Goal: Information Seeking & Learning: Learn about a topic

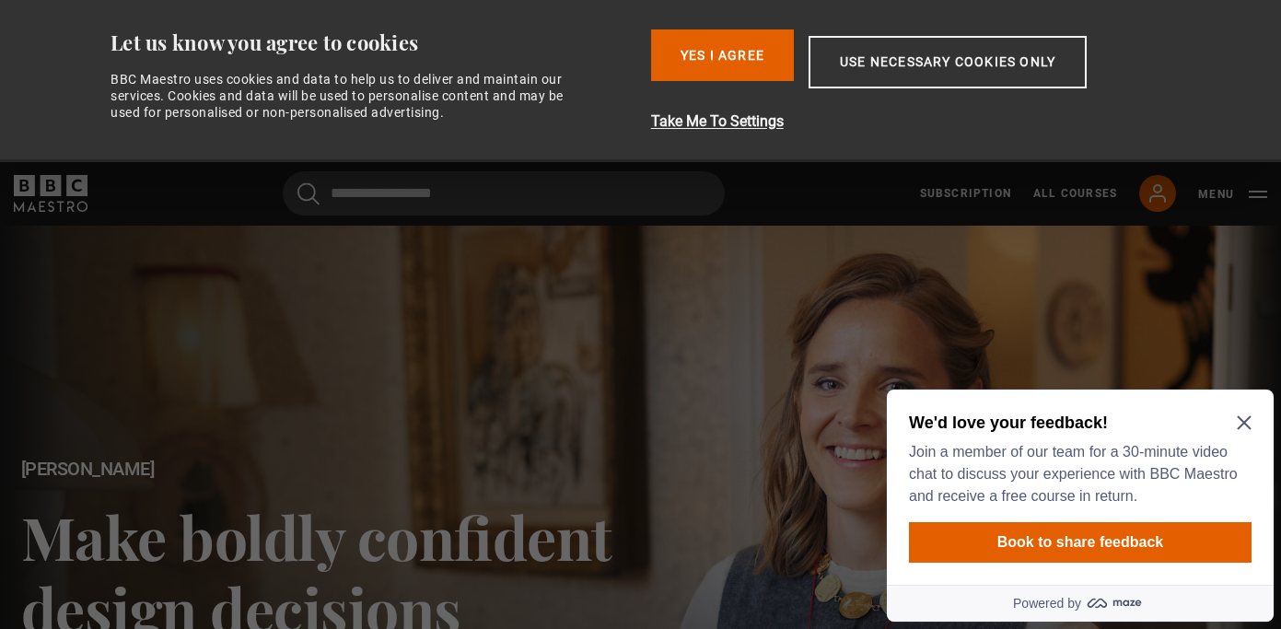
click at [1239, 418] on icon "Close Maze Prompt" at bounding box center [1243, 423] width 14 height 14
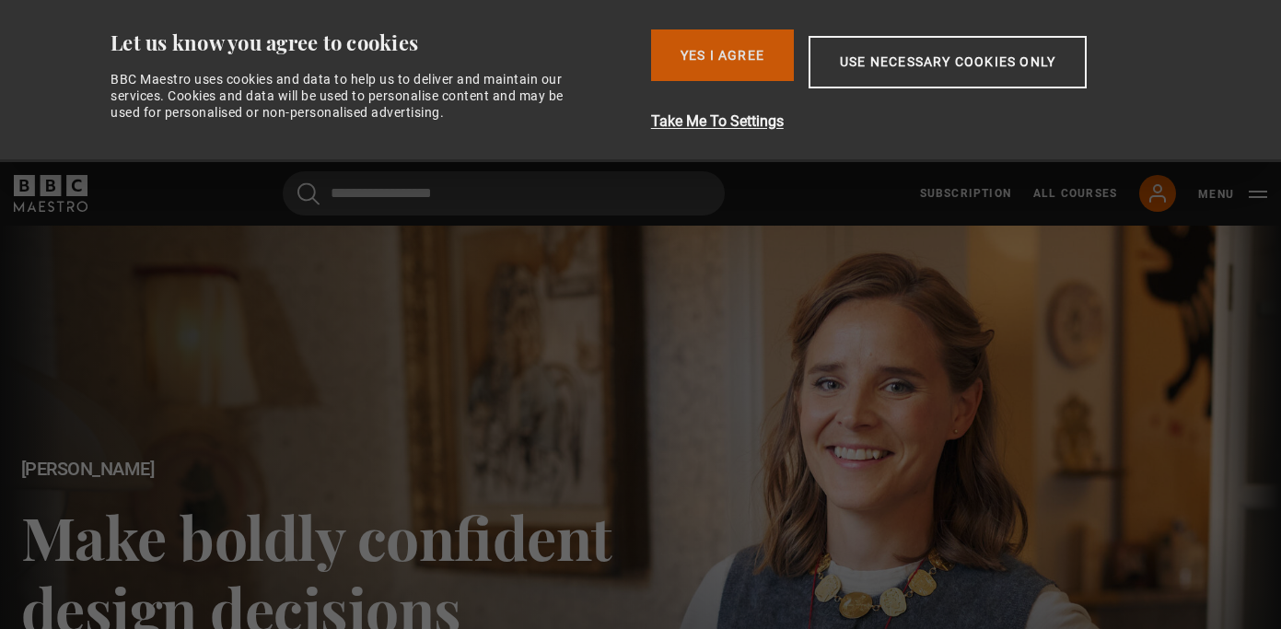
click at [753, 60] on button "Yes I Agree" at bounding box center [722, 55] width 143 height 52
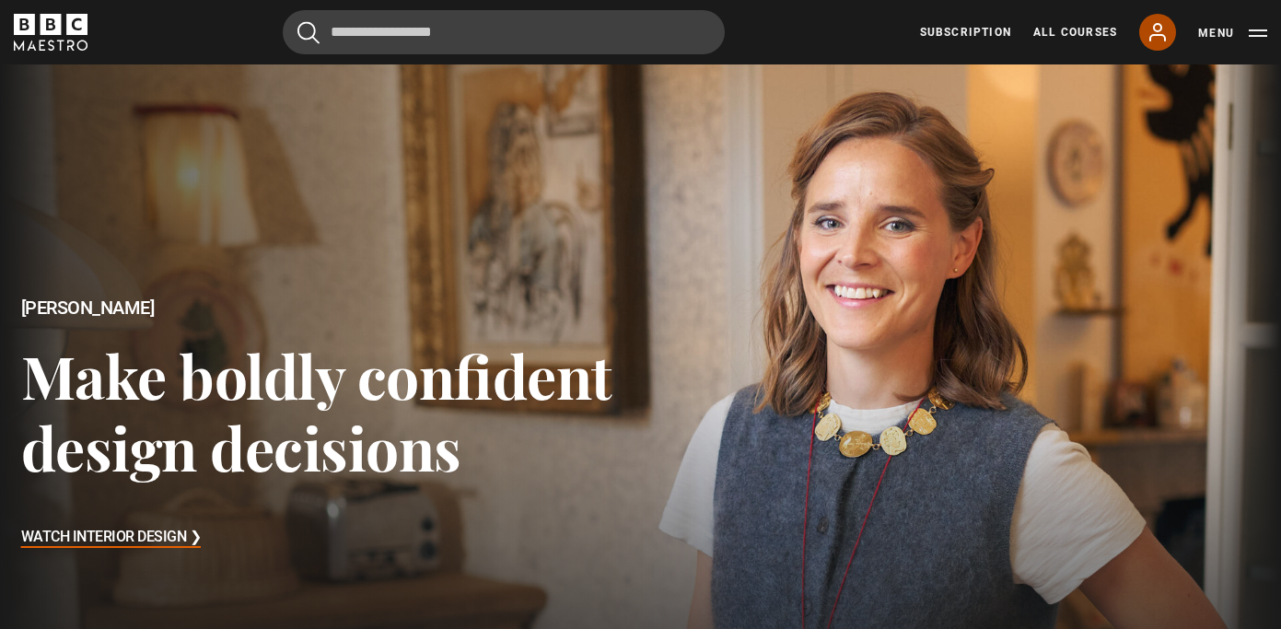
click at [1166, 37] on icon at bounding box center [1157, 32] width 22 height 22
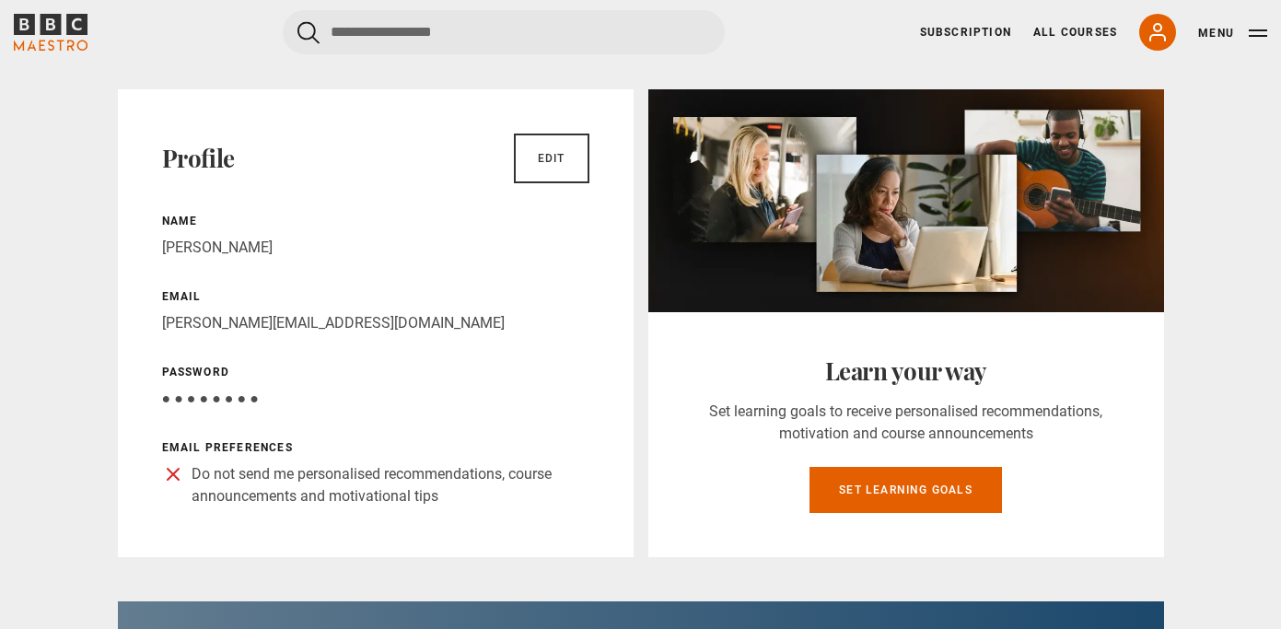
scroll to position [133, 0]
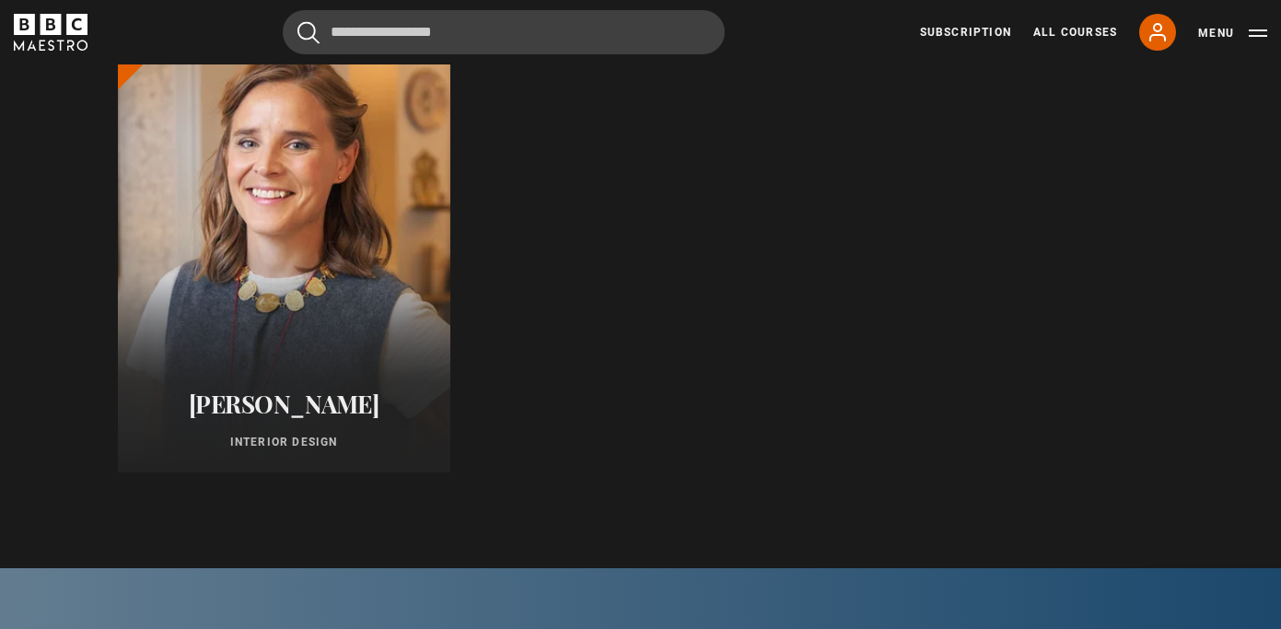
scroll to position [864, 0]
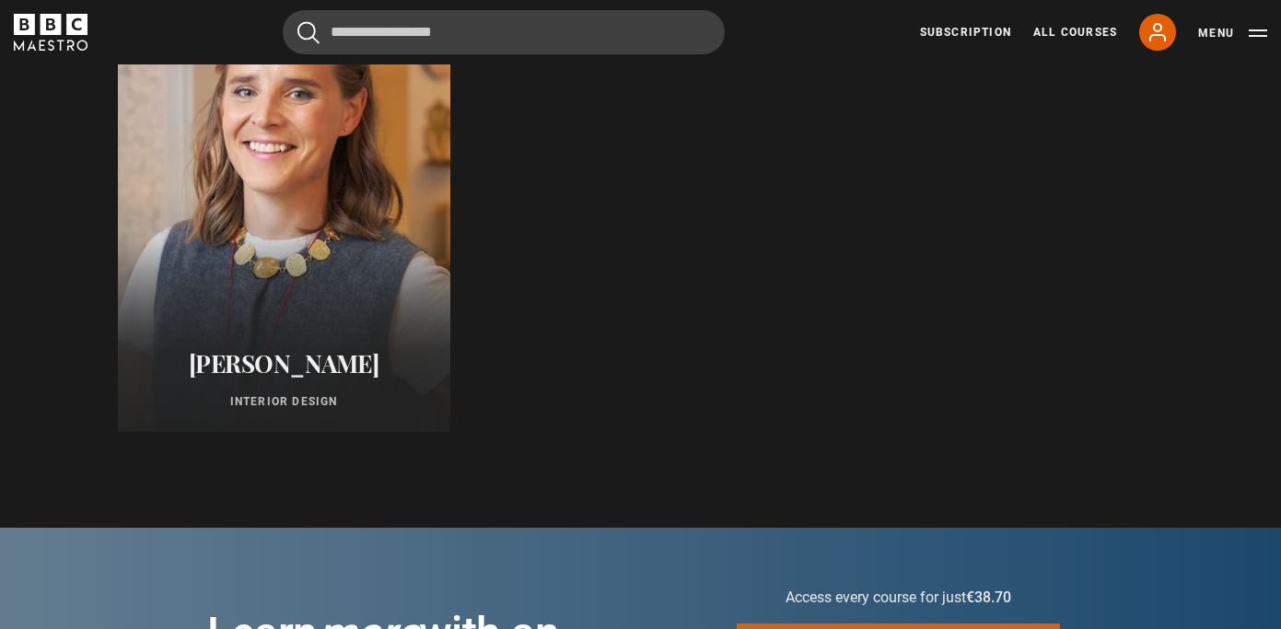
drag, startPoint x: 897, startPoint y: 295, endPoint x: 246, endPoint y: 270, distance: 651.4
click at [246, 270] on ul "Beata Heuman Interior Design New" at bounding box center [641, 211] width 1046 height 442
click at [246, 270] on div at bounding box center [282, 211] width 365 height 486
click at [299, 167] on div at bounding box center [282, 211] width 365 height 486
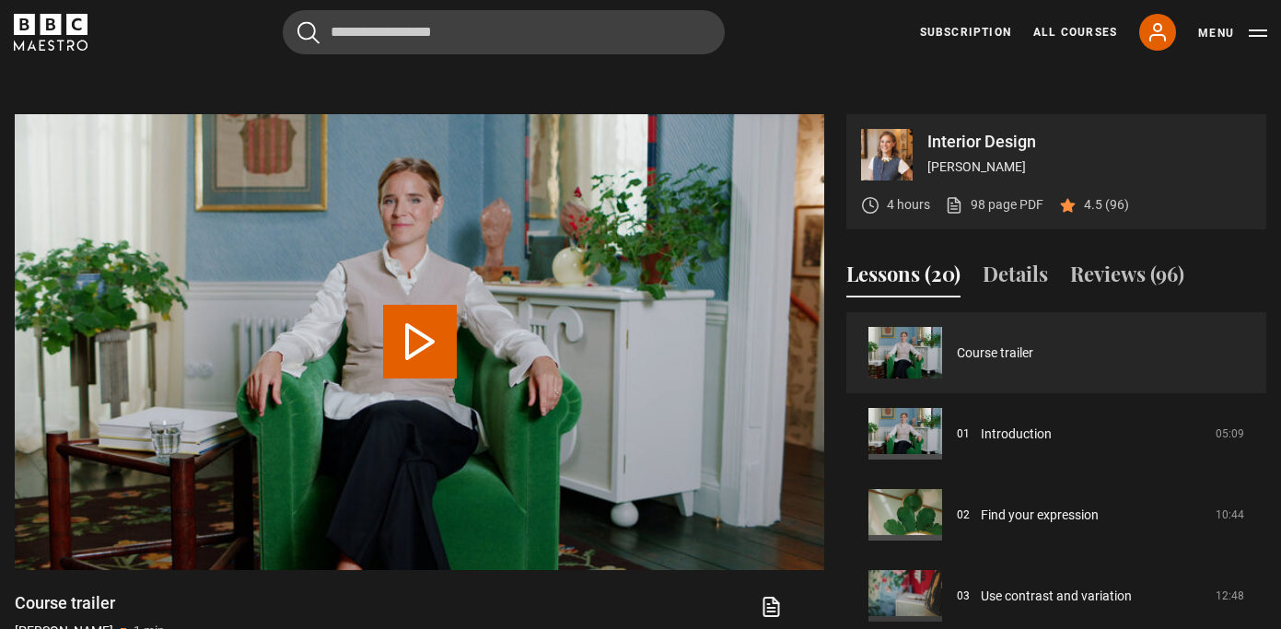
scroll to position [768, 0]
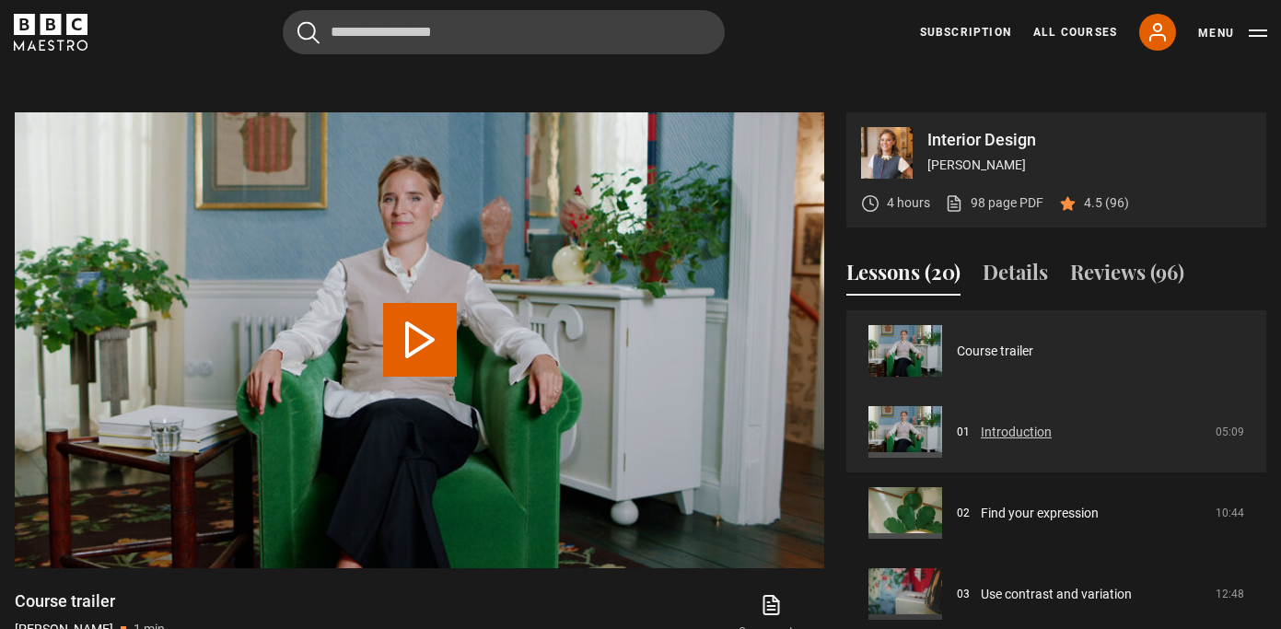
click at [980, 428] on link "Introduction" at bounding box center [1015, 432] width 71 height 19
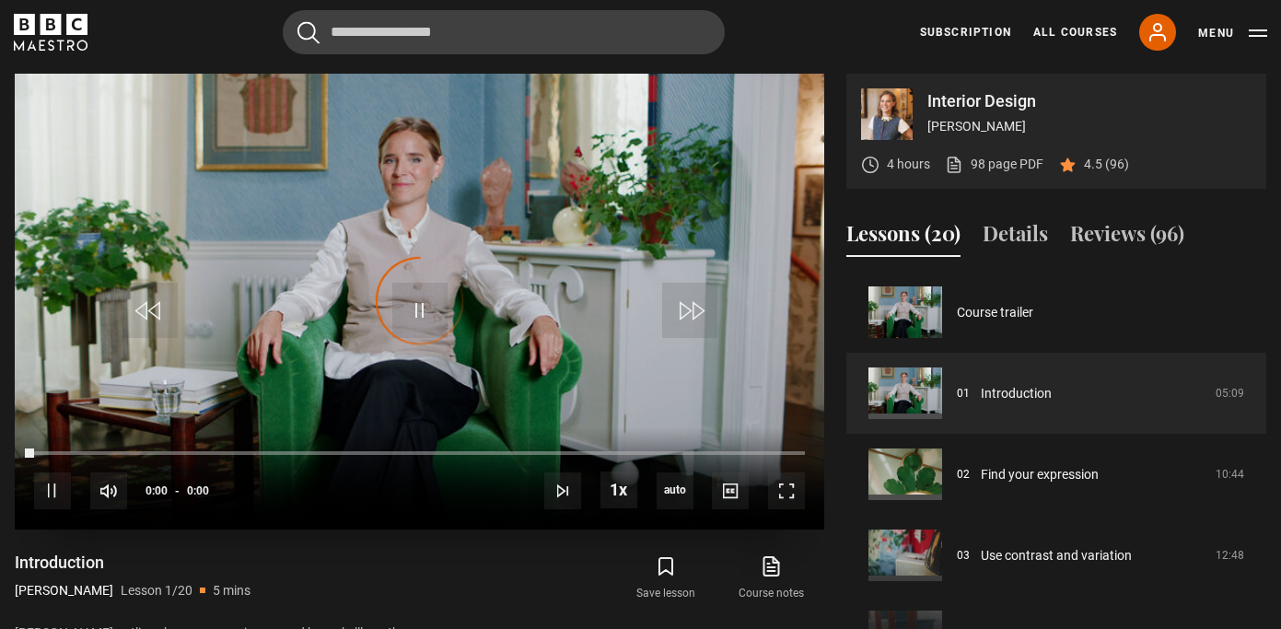
scroll to position [29, 0]
click at [799, 485] on span "Video Player" at bounding box center [786, 490] width 37 height 37
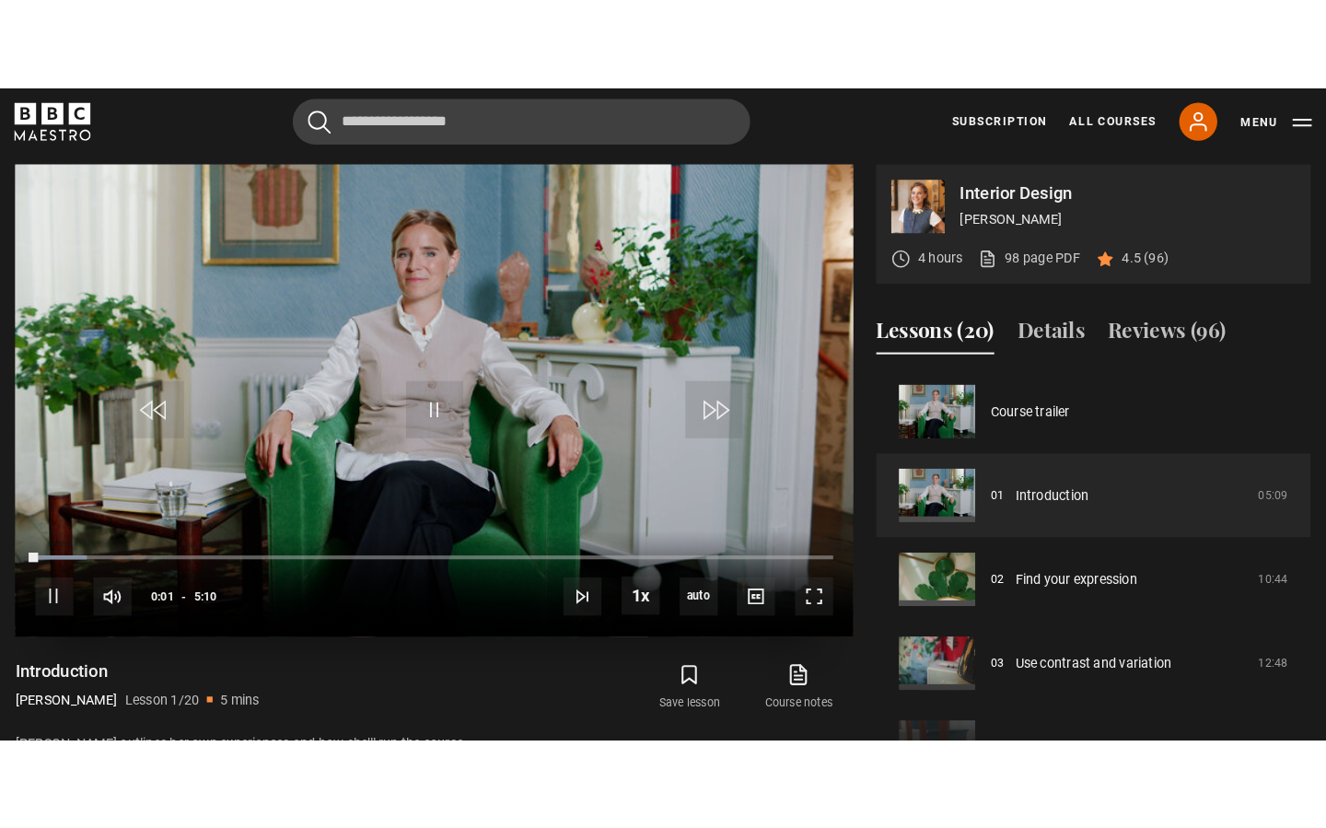
scroll to position [0, 0]
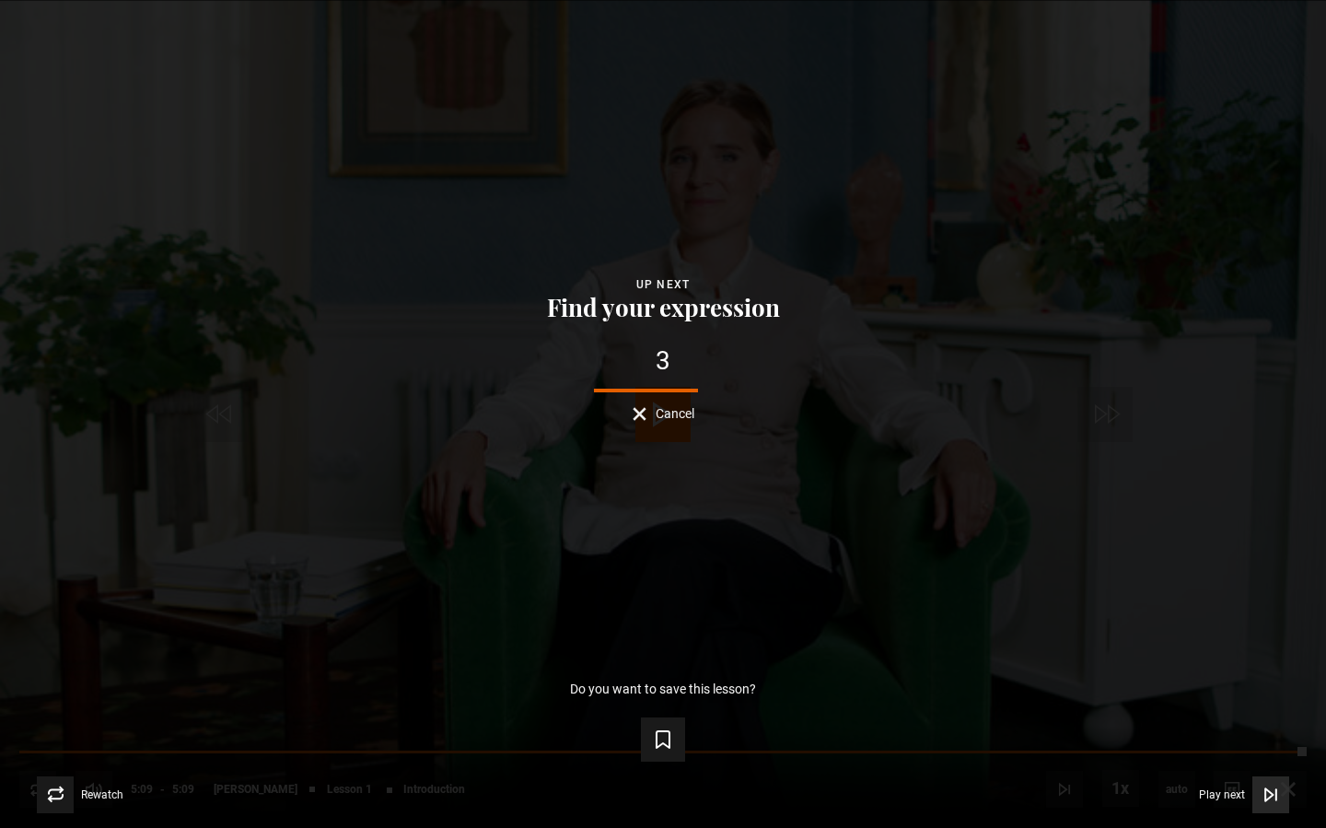
click at [1242, 628] on span "Play next" at bounding box center [1222, 794] width 46 height 11
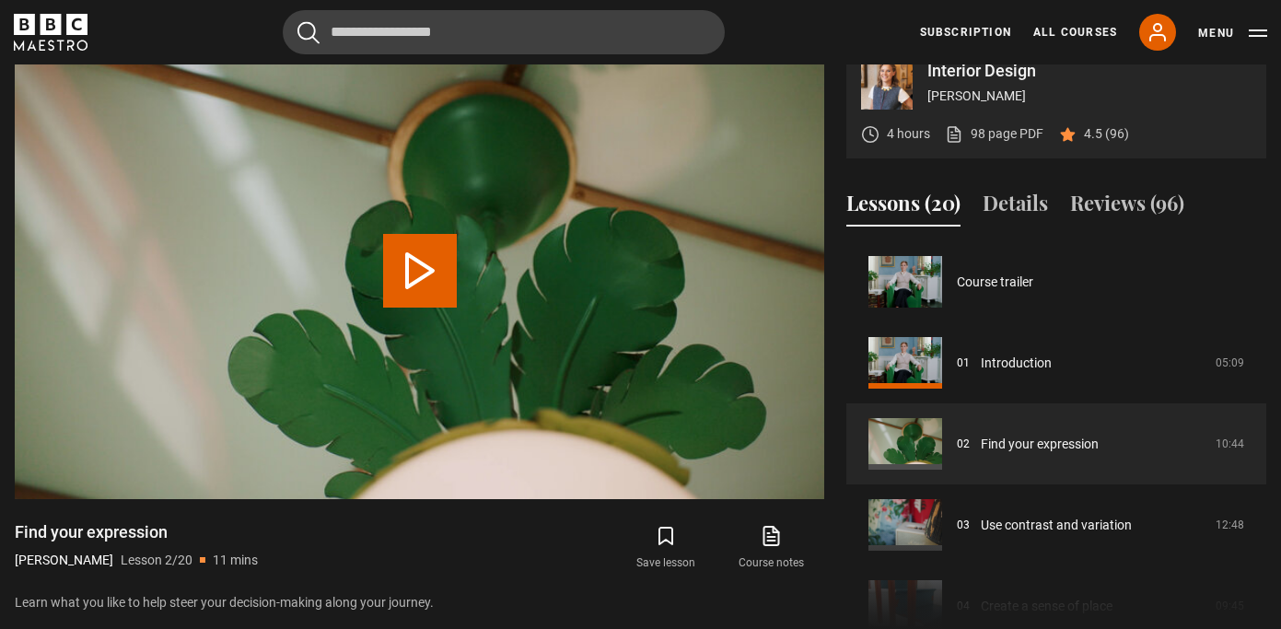
scroll to position [81, 0]
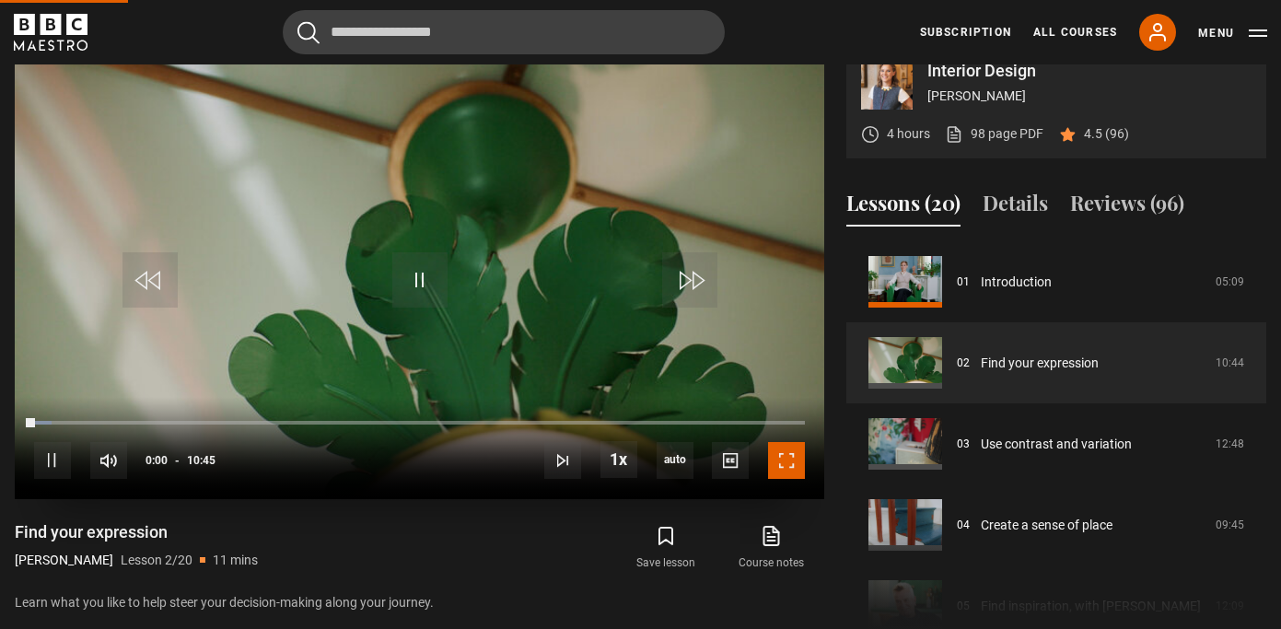
click at [785, 456] on span "Video Player" at bounding box center [786, 460] width 37 height 37
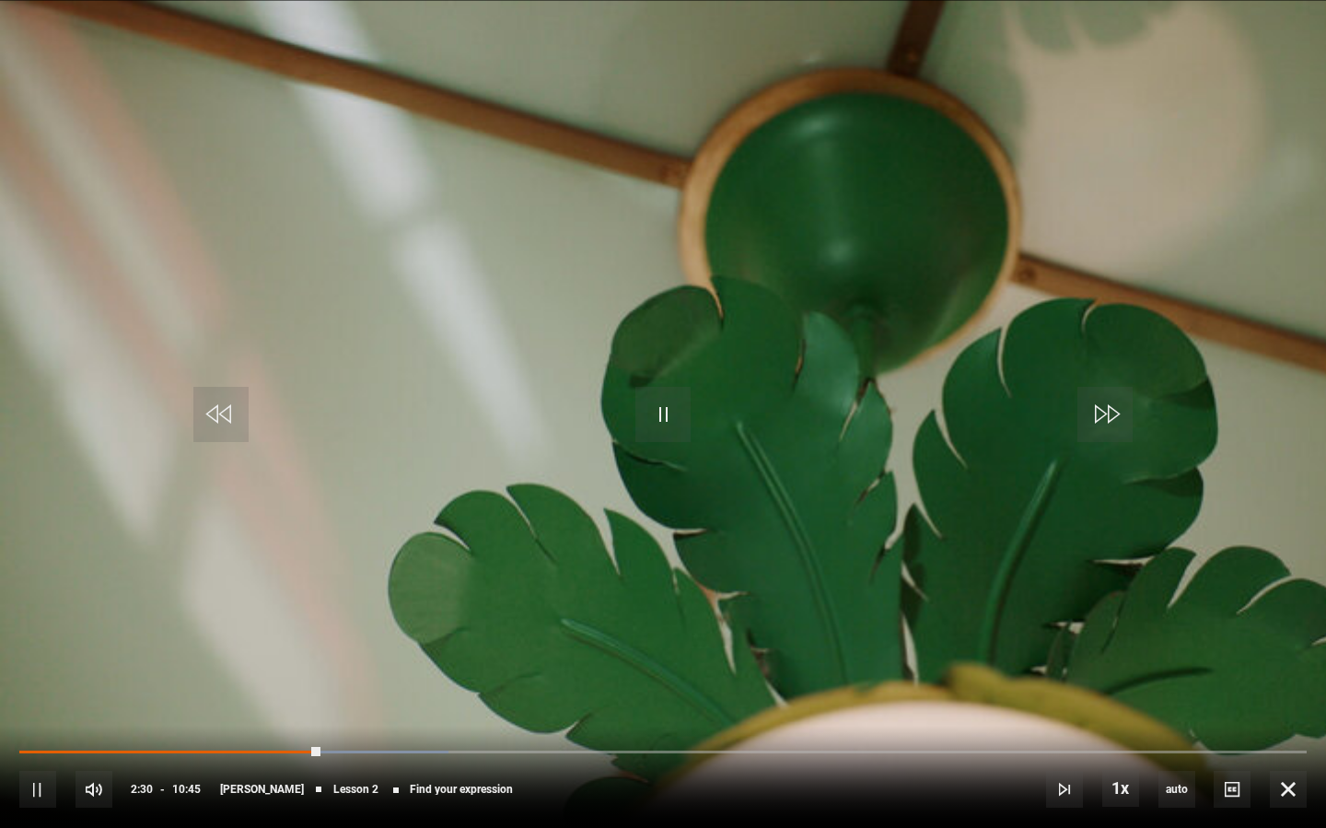
click at [39, 508] on video "Video Player" at bounding box center [663, 414] width 1326 height 828
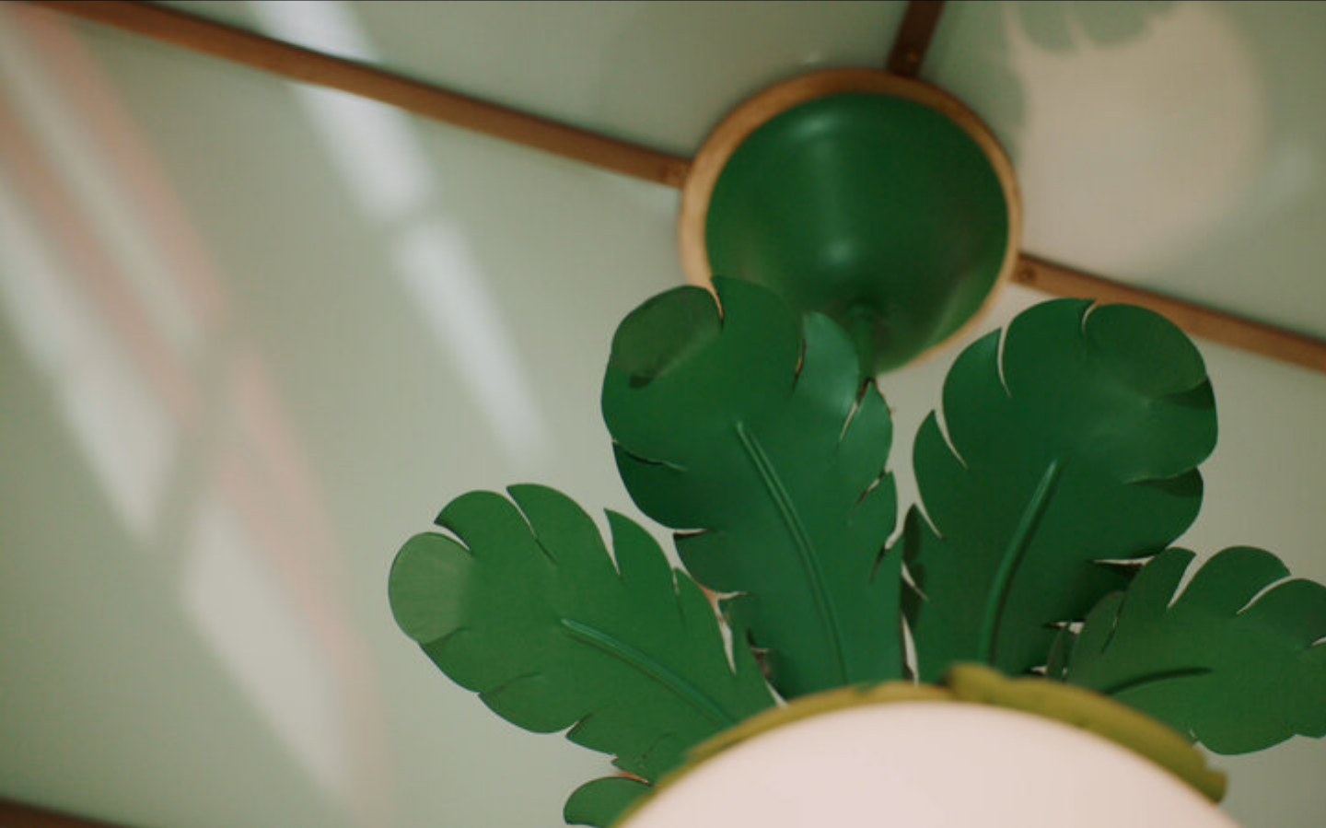
click at [394, 628] on video "Video Player" at bounding box center [663, 414] width 1326 height 828
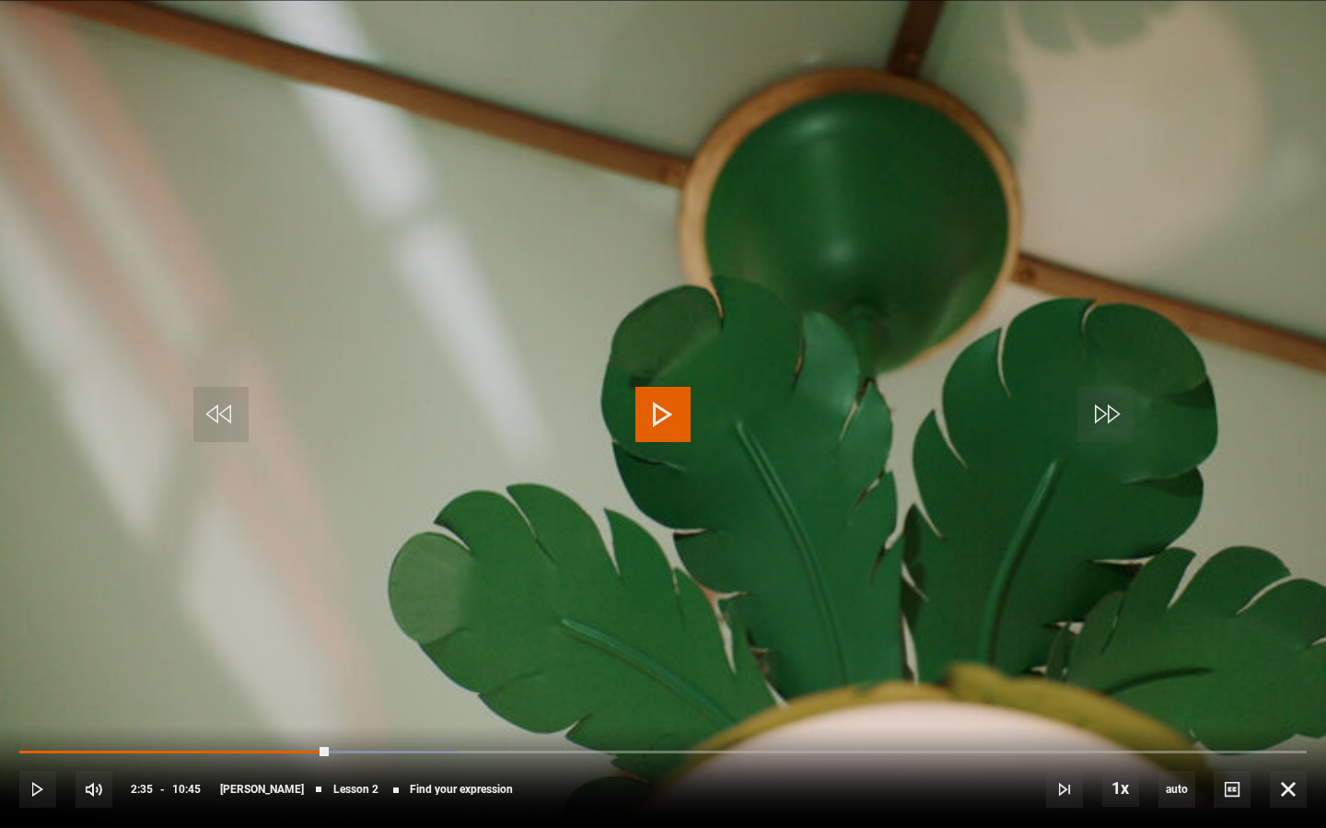
click at [389, 628] on video "Video Player" at bounding box center [663, 414] width 1326 height 828
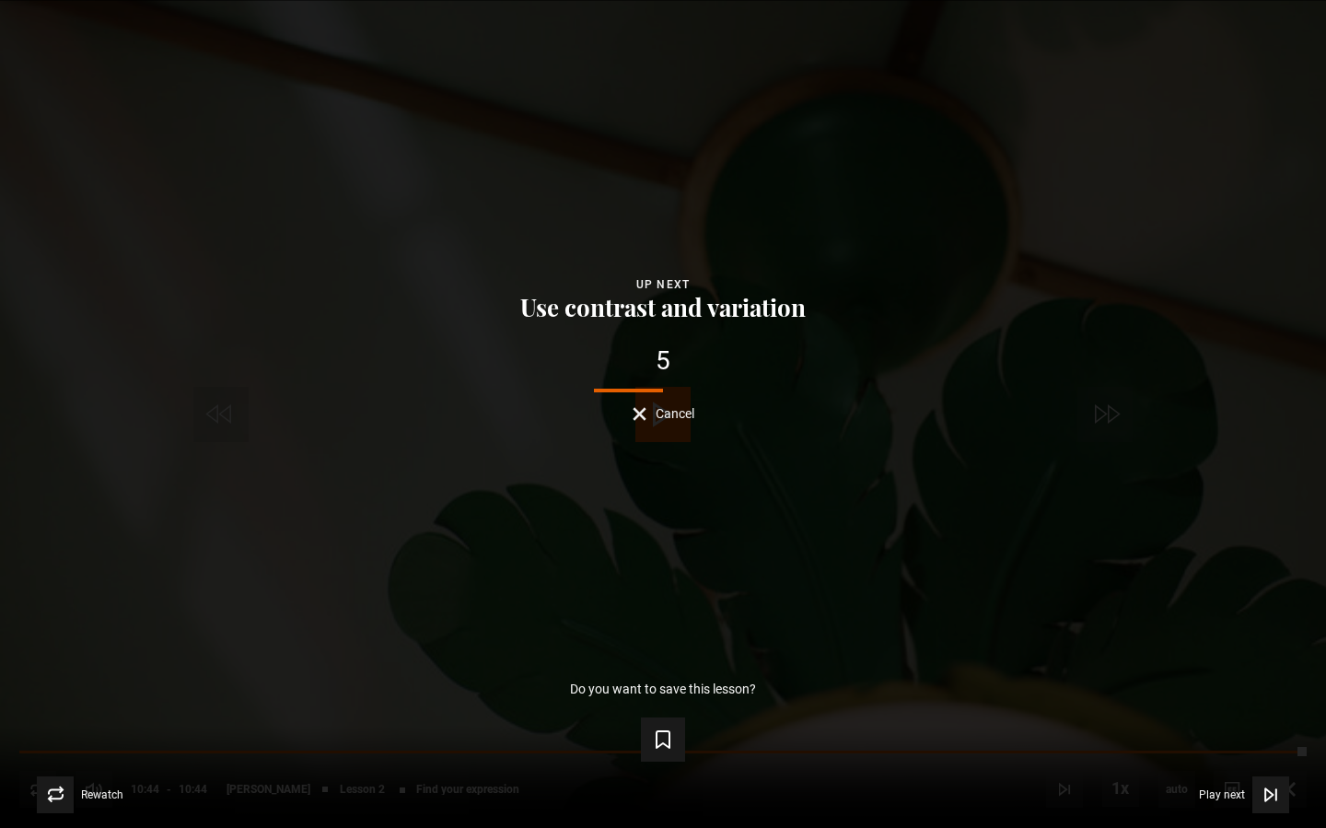
click at [648, 413] on button "Cancel" at bounding box center [663, 414] width 62 height 14
